Goal: Task Accomplishment & Management: Use online tool/utility

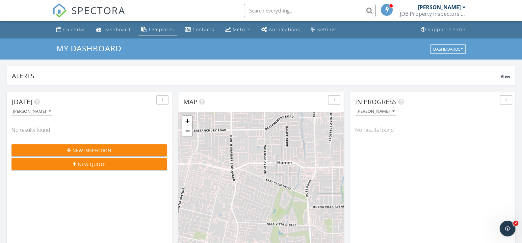
click at [155, 31] on div "Templates" at bounding box center [162, 29] width 26 height 6
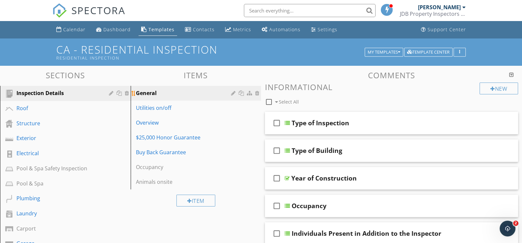
click at [166, 93] on div "General" at bounding box center [184, 93] width 97 height 8
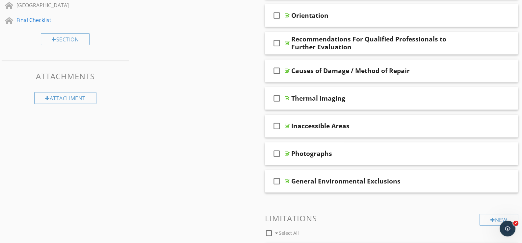
scroll to position [389, 0]
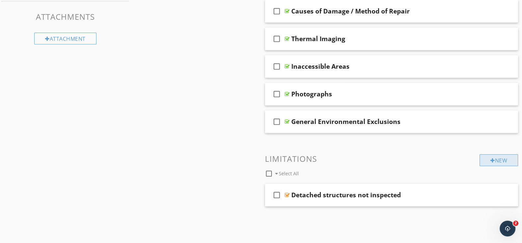
click at [498, 157] on div "New" at bounding box center [499, 160] width 39 height 12
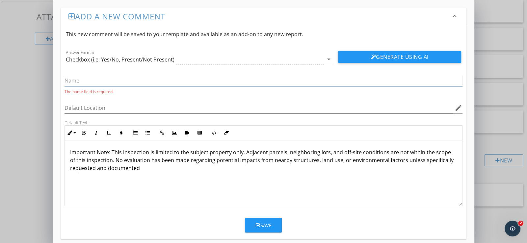
click at [96, 80] on input "text" at bounding box center [264, 80] width 398 height 11
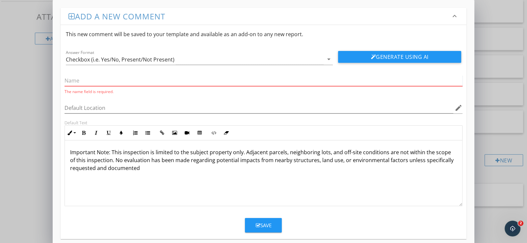
paste input "Adjacent Parcel Observation Limitation"
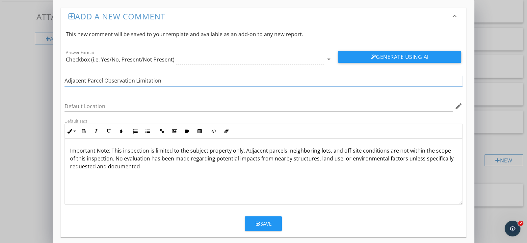
type input "Adjacent Parcel Observation Limitation"
click at [204, 60] on div "Checkbox (i.e. Yes/No, Present/Not Present)" at bounding box center [195, 59] width 258 height 11
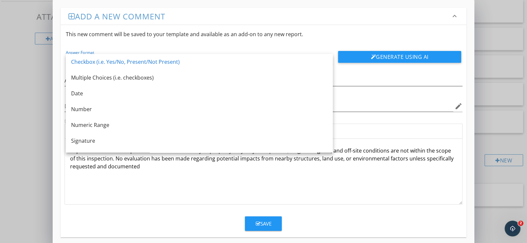
click at [204, 60] on div "Checkbox (i.e. Yes/No, Present/Not Present)" at bounding box center [199, 62] width 257 height 8
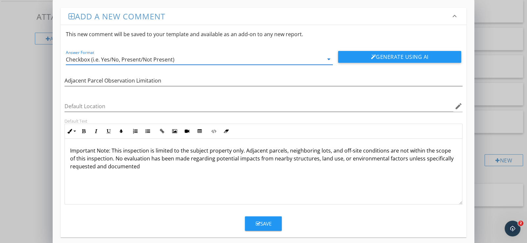
click at [88, 184] on div "Important Note: This inspection is limited to the subject property only. Adjace…" at bounding box center [264, 172] width 398 height 66
click at [163, 167] on p "Important Note: This inspection is limited to the subject property only. Adjace…" at bounding box center [263, 159] width 387 height 24
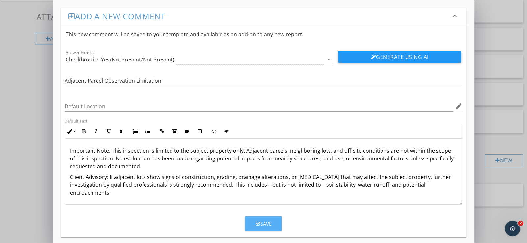
click at [269, 227] on div "Save" at bounding box center [264, 224] width 16 height 8
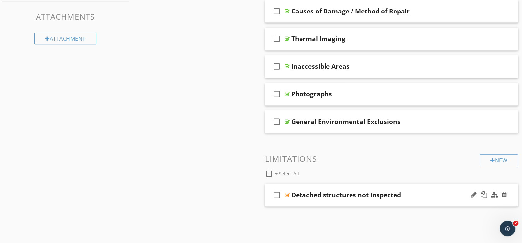
scroll to position [406, 0]
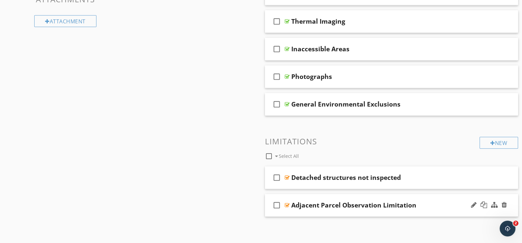
click at [361, 204] on div "Adjacent Parcel Observation Limitation" at bounding box center [353, 206] width 125 height 8
click at [390, 215] on div "check_box_outline_blank Adjacent Parcel Observation Limitation" at bounding box center [391, 205] width 253 height 23
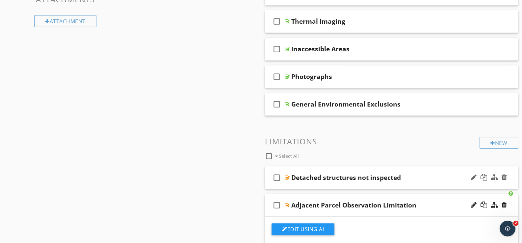
scroll to position [603, 0]
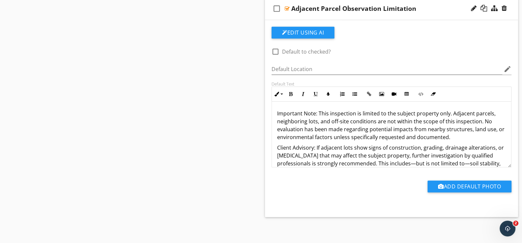
click at [302, 31] on button "Edit Using AI" at bounding box center [303, 33] width 63 height 12
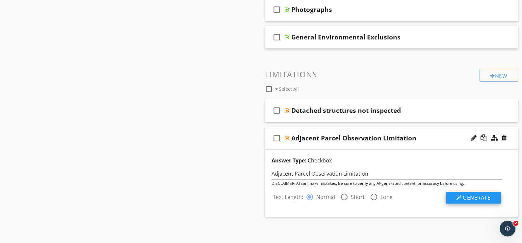
click at [461, 195] on div at bounding box center [458, 197] width 5 height 5
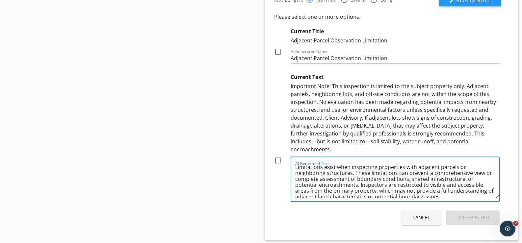
scroll to position [7, 0]
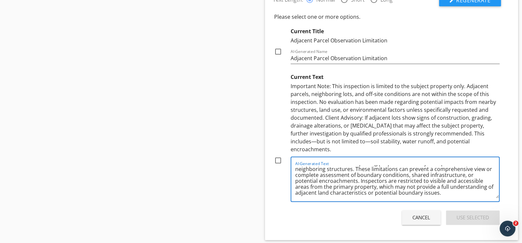
click at [422, 214] on div "Cancel" at bounding box center [422, 218] width 18 height 8
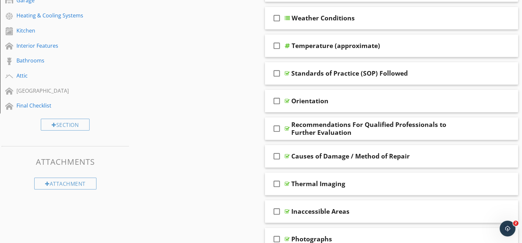
scroll to position [178, 0]
